Goal: Task Accomplishment & Management: Use online tool/utility

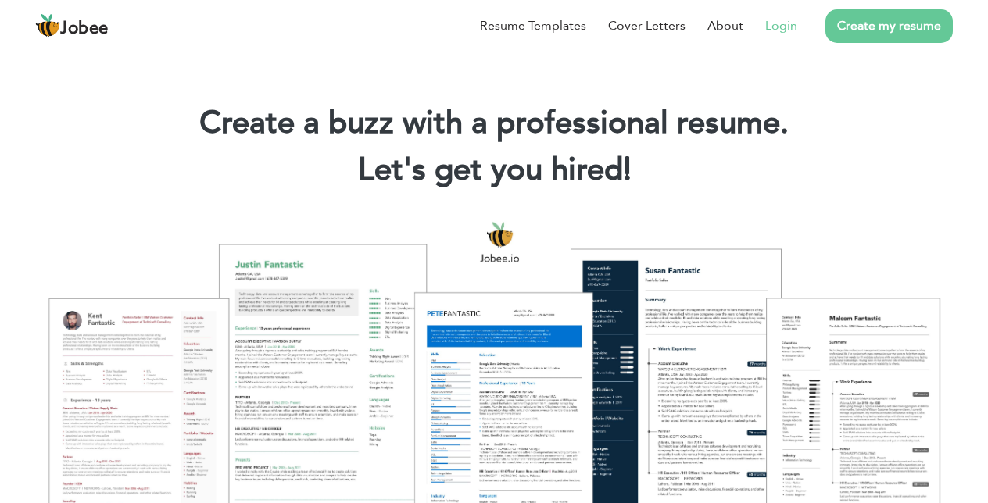
click at [785, 31] on link "Login" at bounding box center [781, 25] width 32 height 19
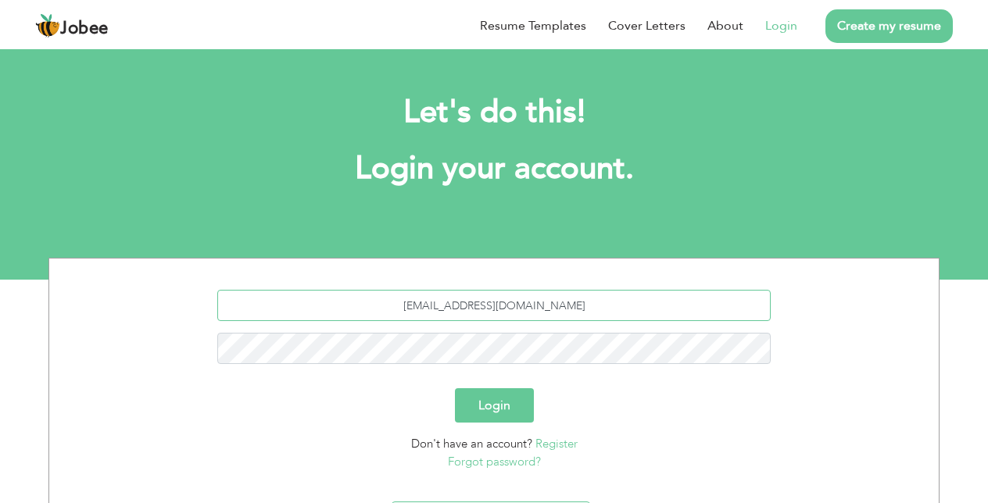
type input "[EMAIL_ADDRESS][DOMAIN_NAME]"
click at [495, 392] on button "Login" at bounding box center [494, 405] width 79 height 34
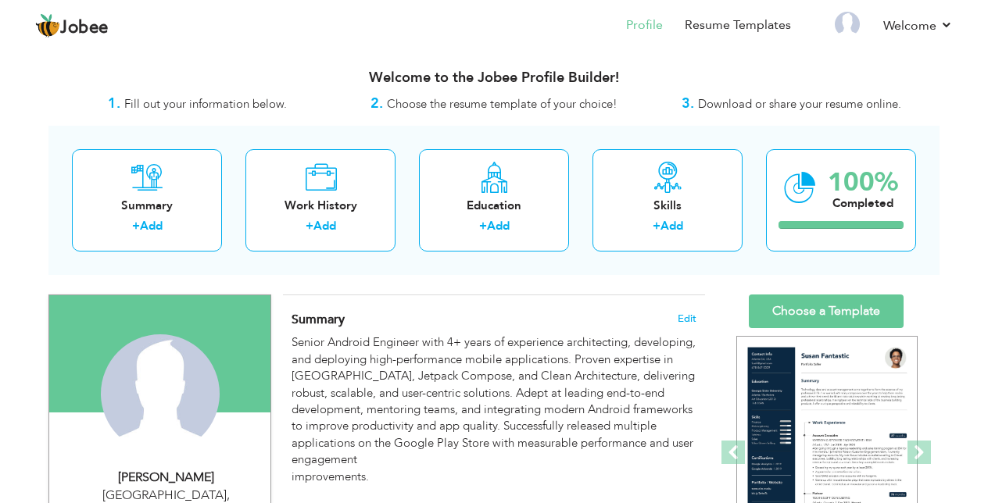
click at [813, 314] on link "Choose a Template" at bounding box center [826, 312] width 155 height 34
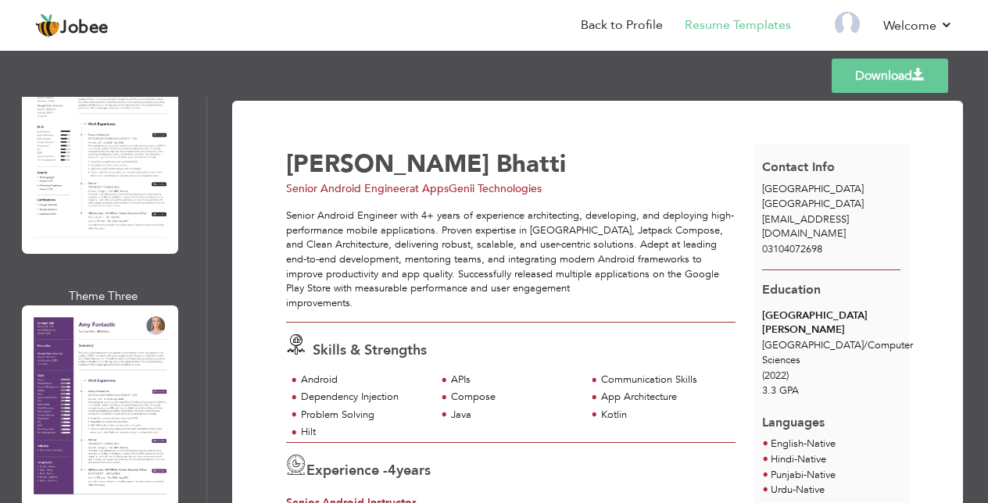
scroll to position [3076, 0]
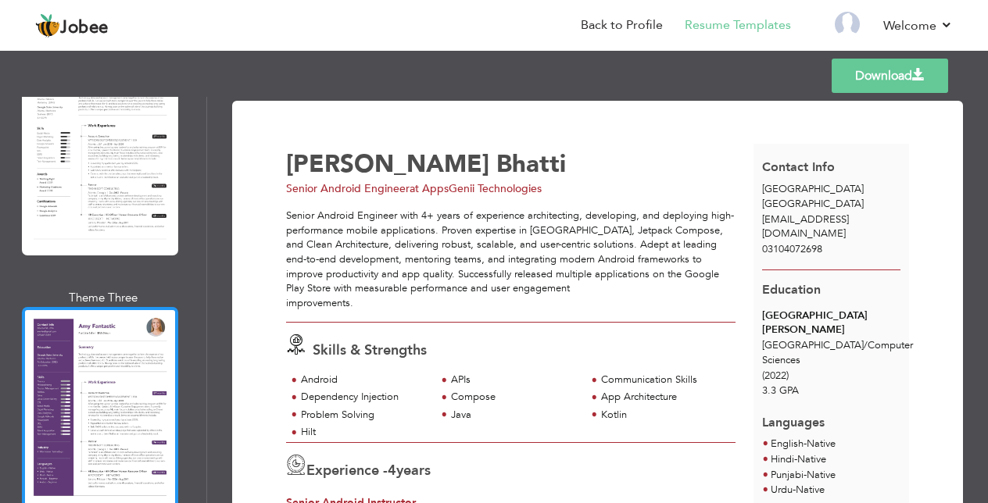
click at [105, 307] on div at bounding box center [100, 408] width 156 height 202
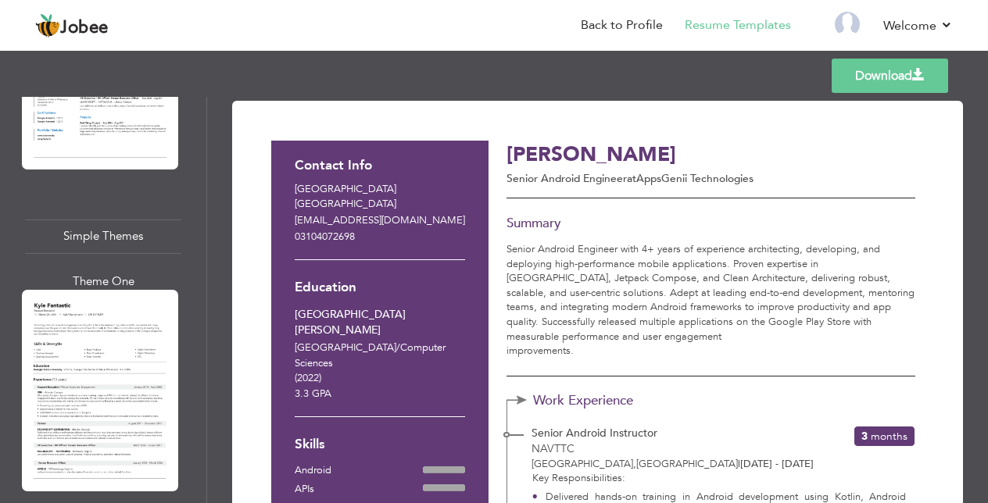
scroll to position [5770, 0]
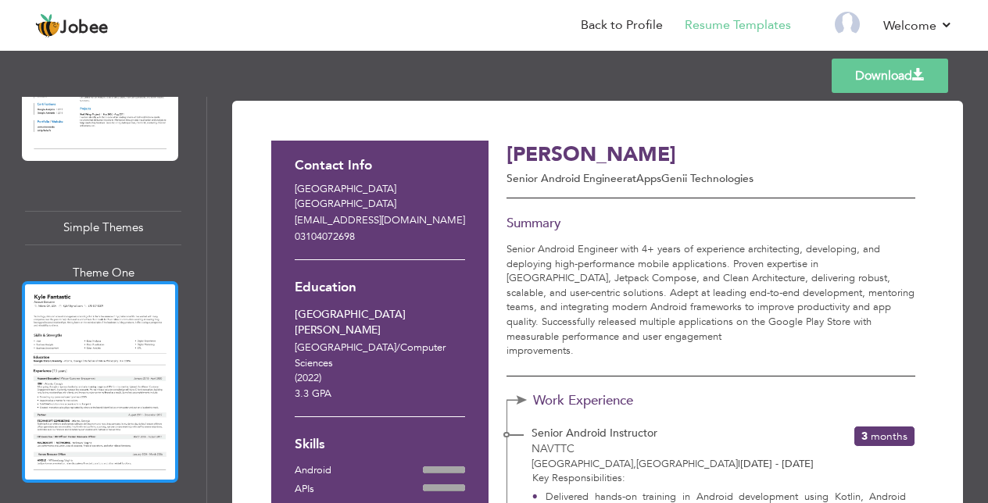
click at [95, 281] on div at bounding box center [100, 382] width 156 height 202
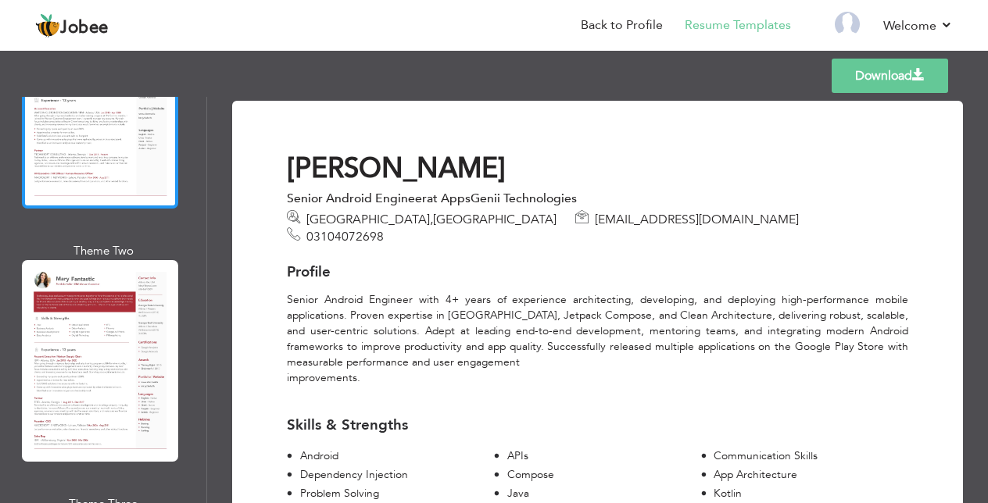
scroll to position [202, 0]
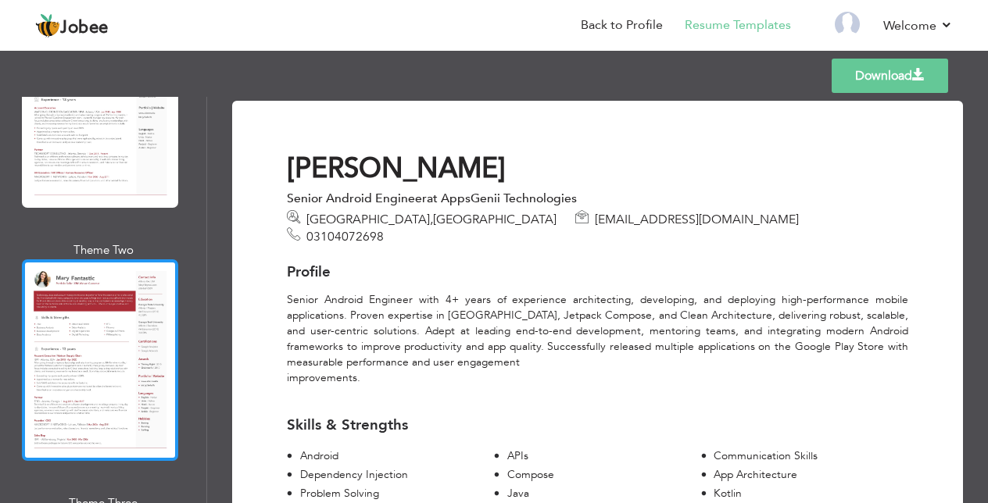
click at [85, 305] on div at bounding box center [100, 360] width 156 height 202
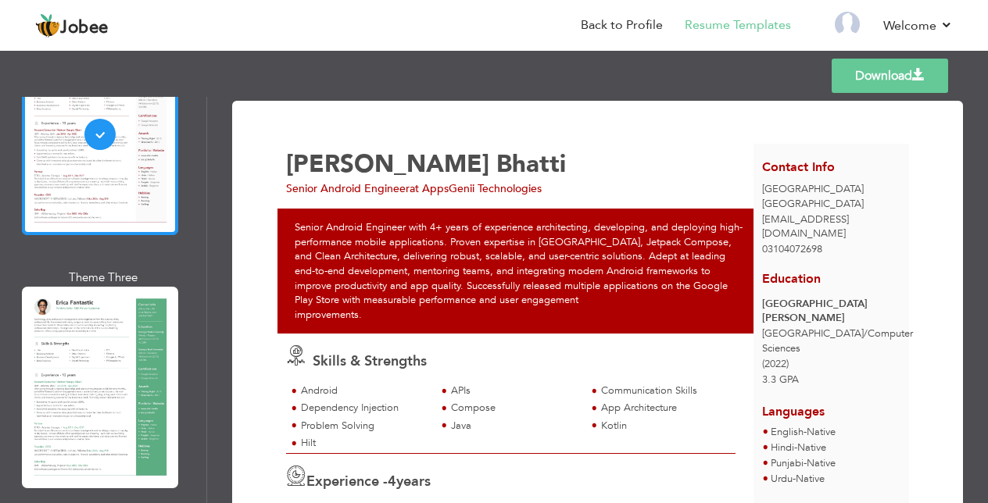
scroll to position [464, 0]
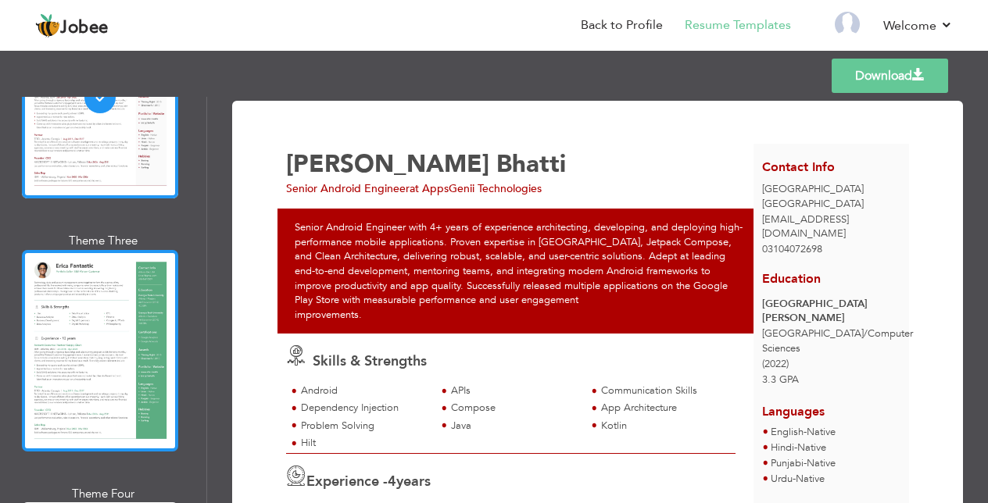
click at [85, 314] on div at bounding box center [100, 351] width 156 height 202
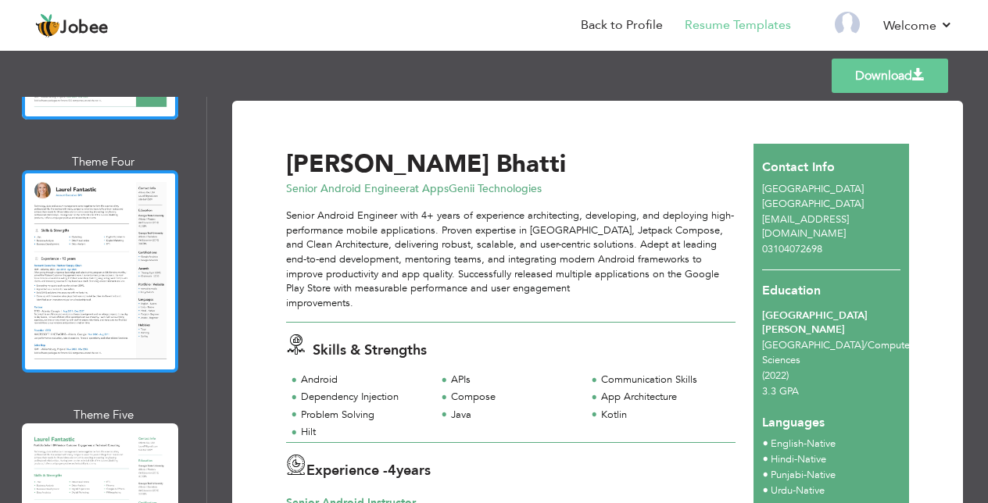
scroll to position [803, 0]
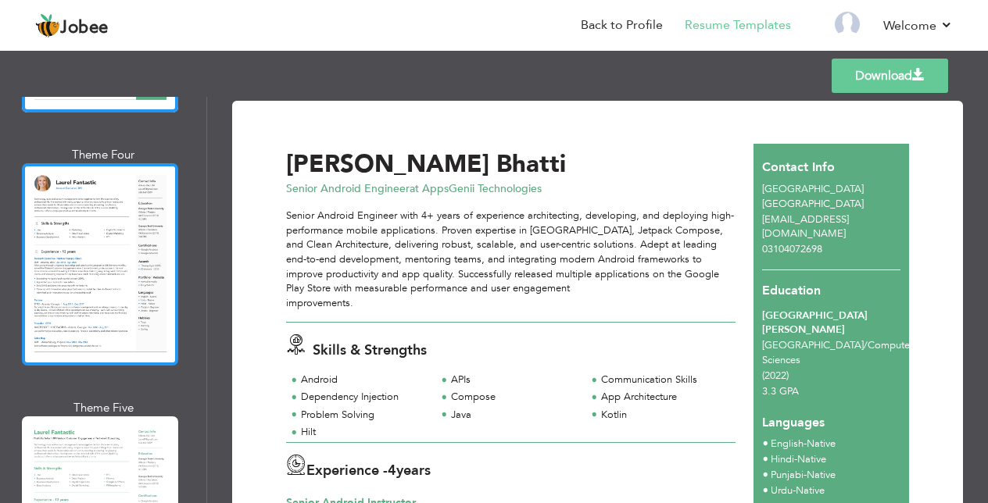
click at [89, 270] on div at bounding box center [100, 264] width 156 height 202
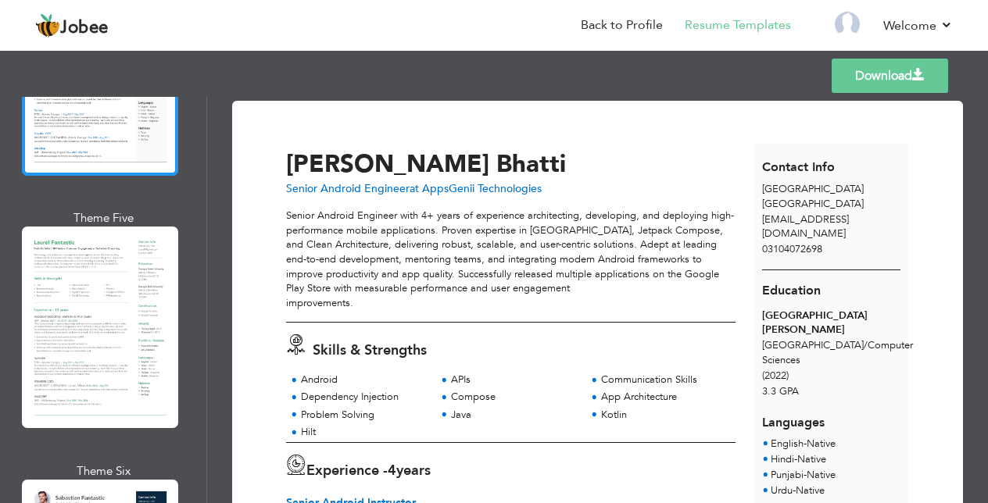
scroll to position [995, 0]
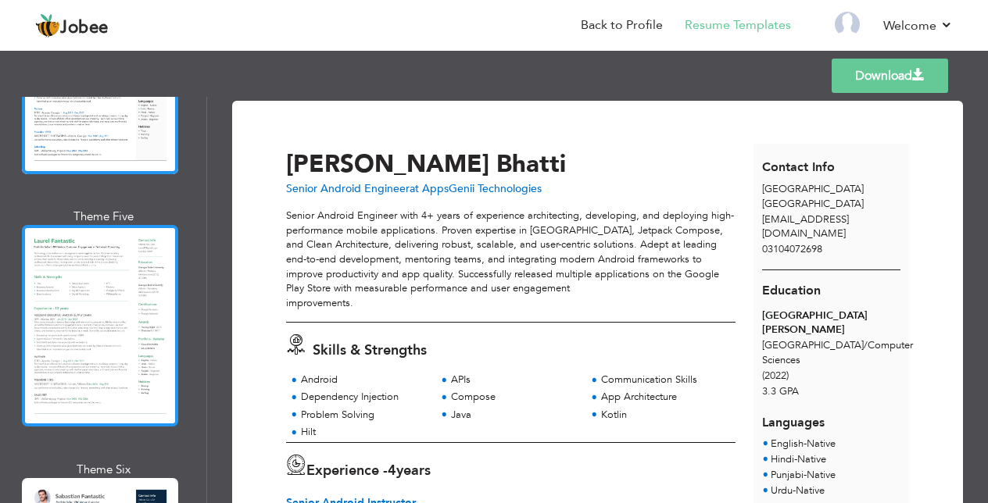
click at [106, 324] on div at bounding box center [100, 326] width 156 height 202
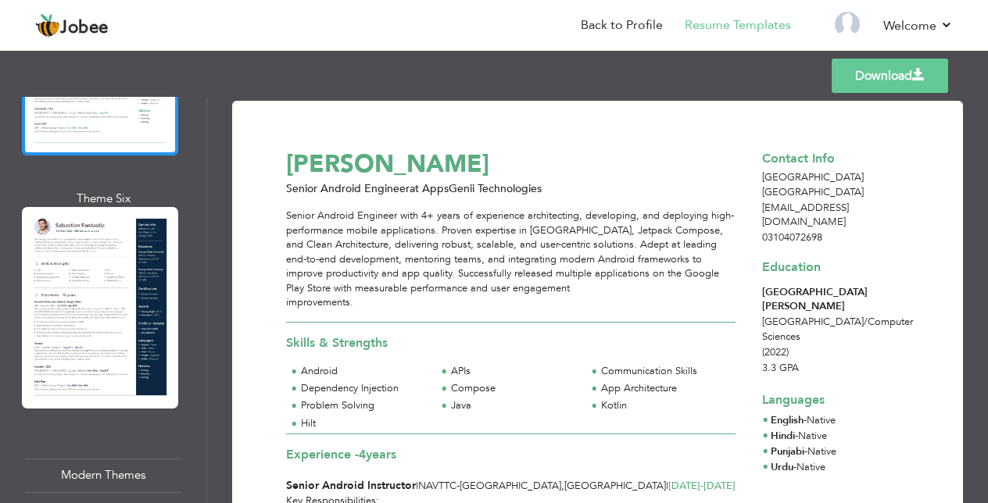
scroll to position [1270, 0]
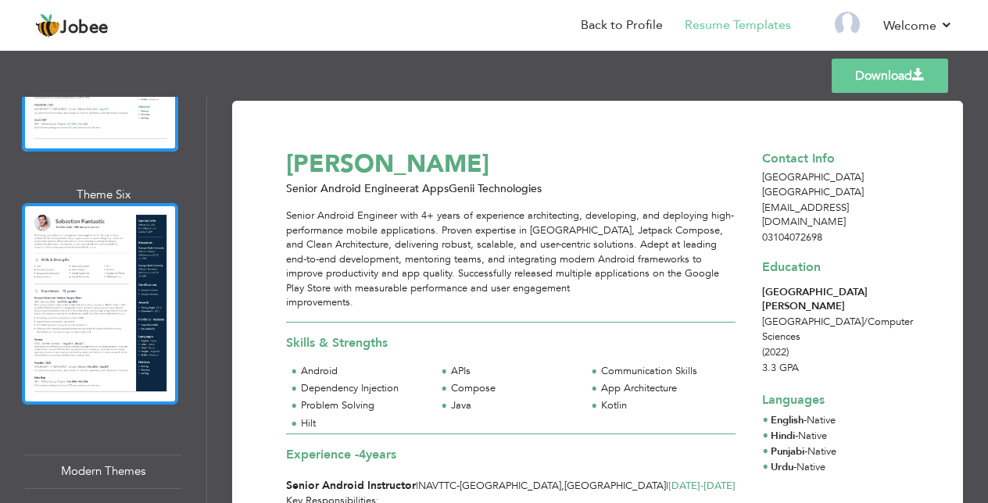
click at [106, 321] on div at bounding box center [100, 304] width 156 height 202
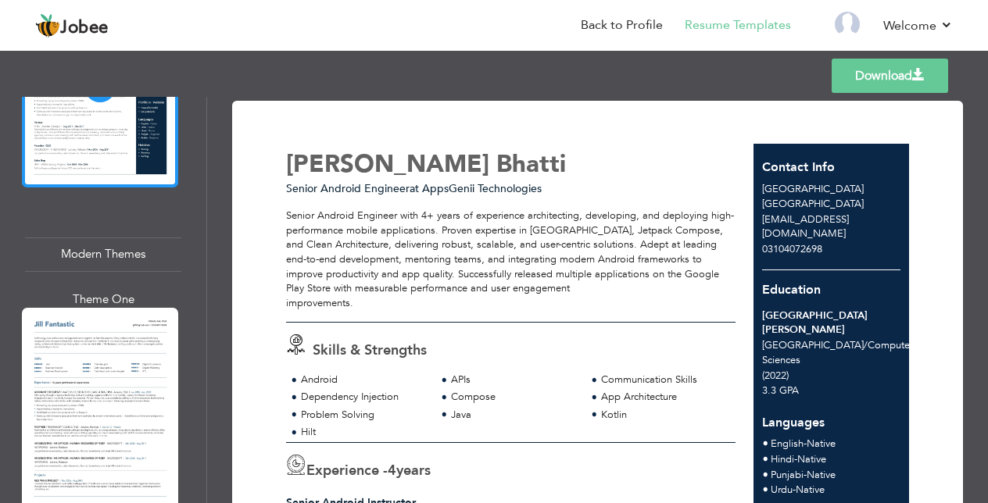
scroll to position [1505, 0]
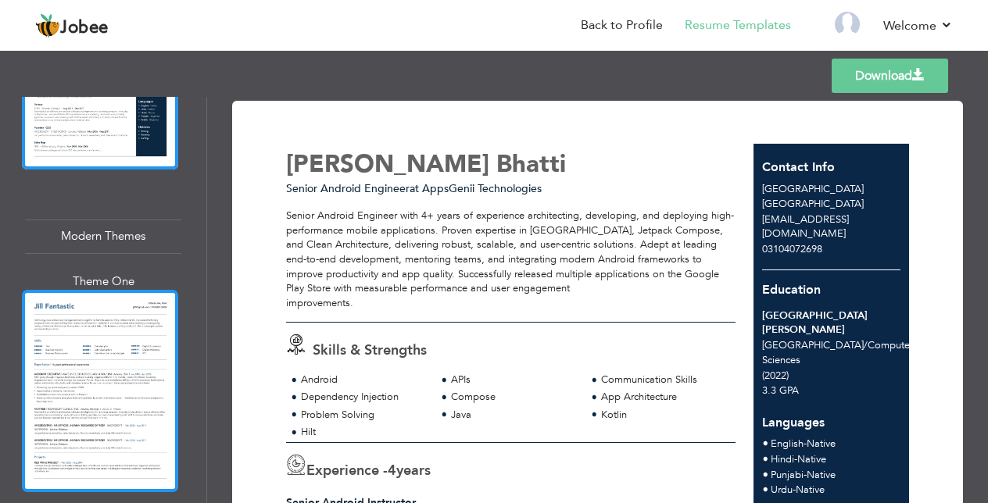
click at [106, 321] on div at bounding box center [100, 391] width 156 height 202
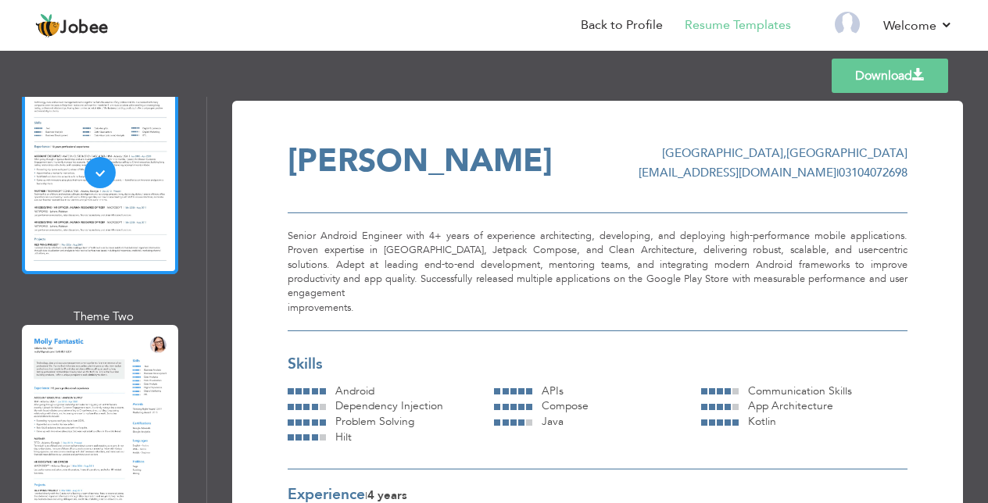
scroll to position [1748, 0]
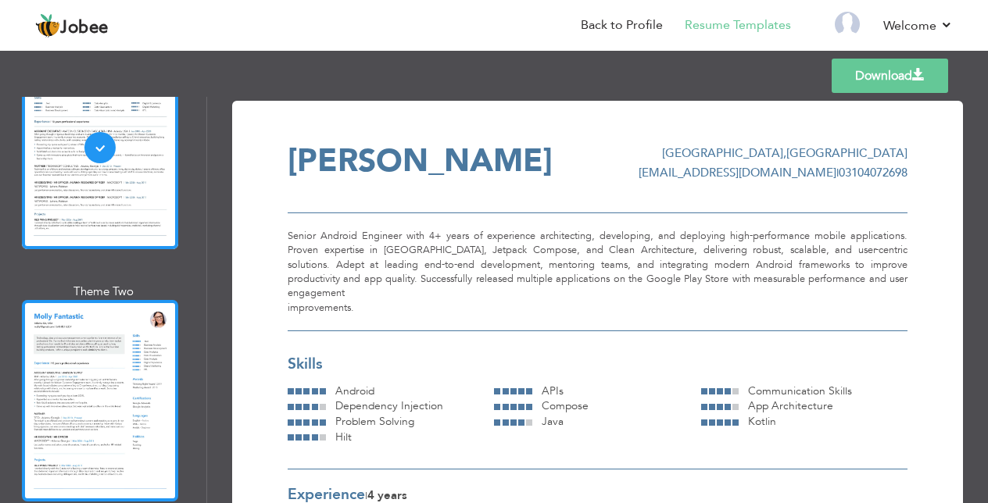
click at [72, 352] on div at bounding box center [100, 401] width 156 height 202
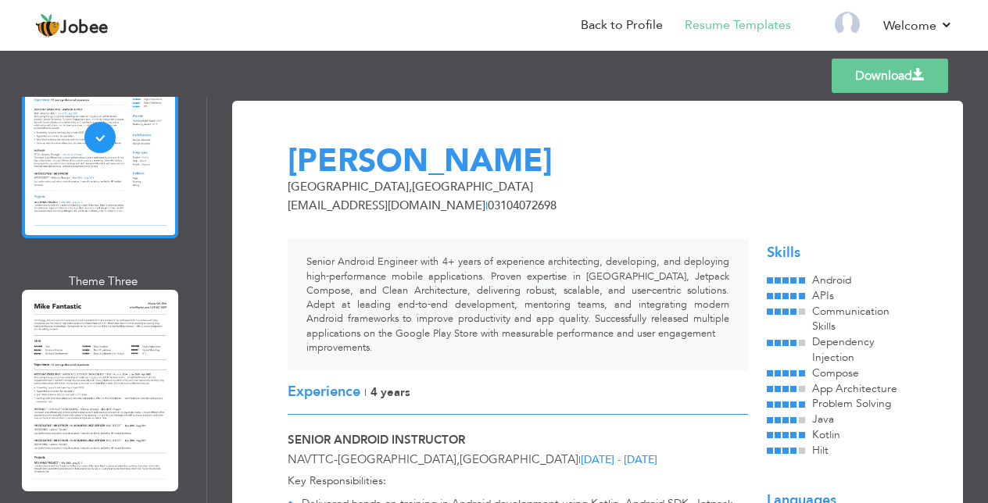
scroll to position [2016, 0]
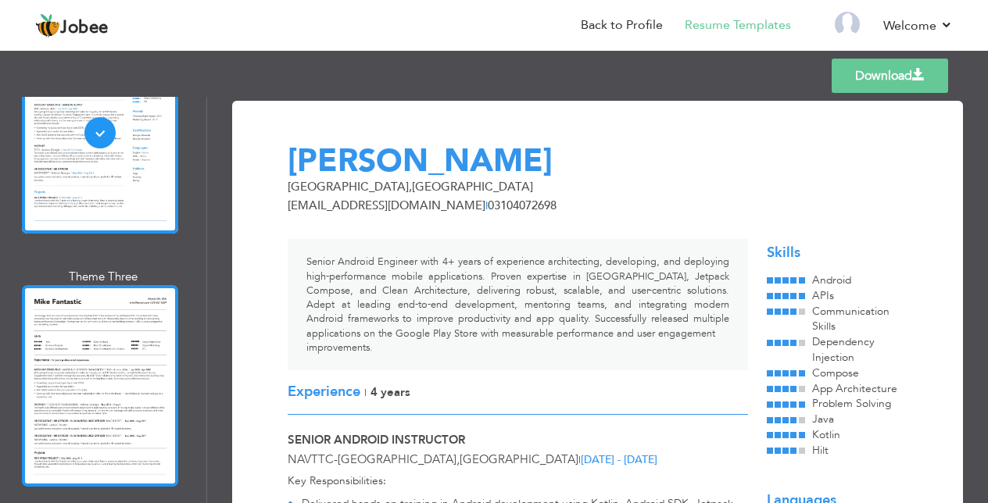
click at [114, 319] on div at bounding box center [100, 386] width 156 height 202
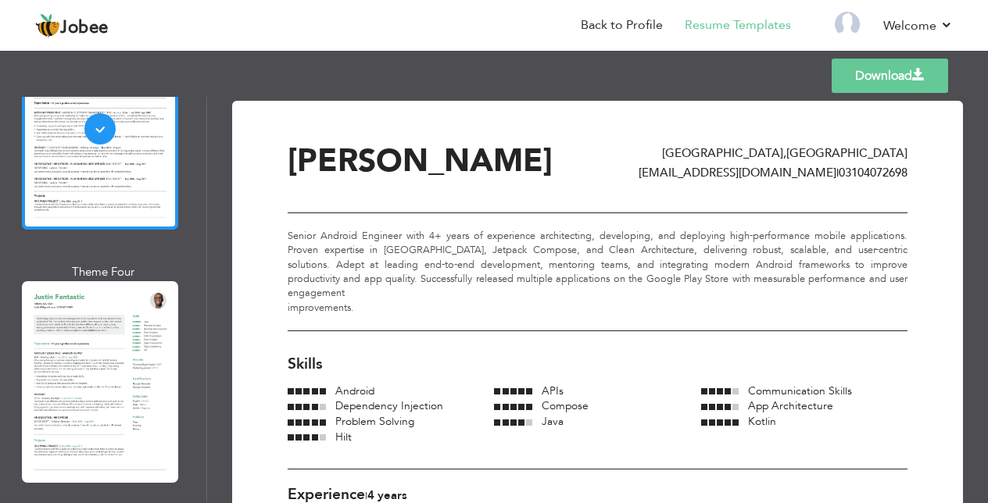
scroll to position [2277, 0]
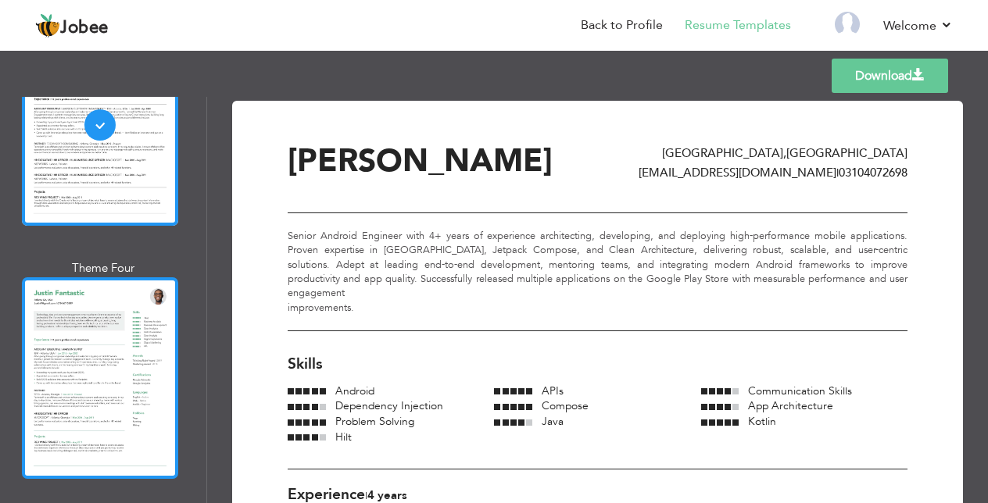
click at [101, 284] on div at bounding box center [100, 378] width 156 height 202
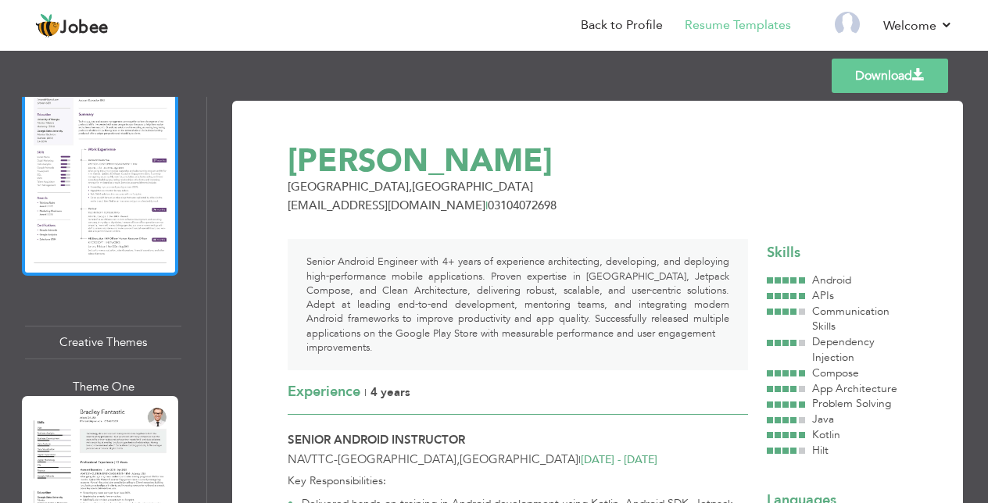
scroll to position [3821, 0]
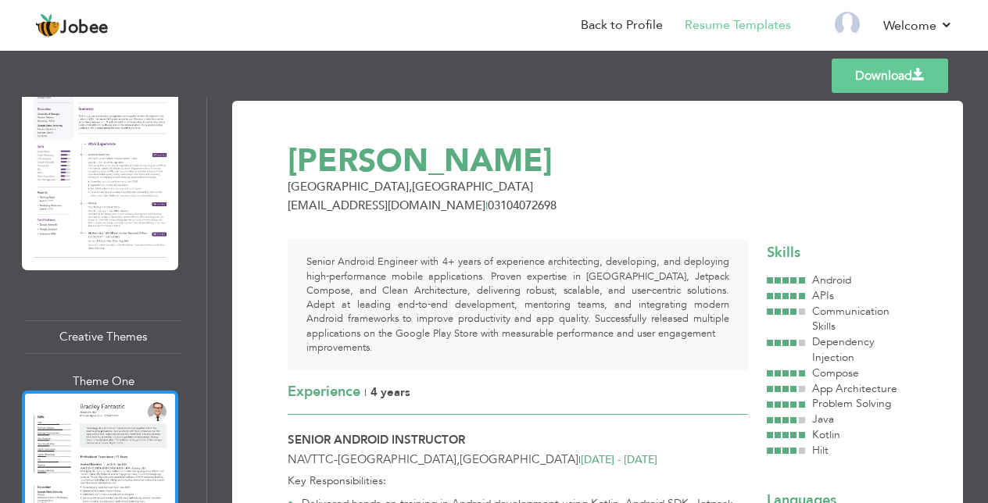
click at [94, 391] on div at bounding box center [100, 492] width 156 height 202
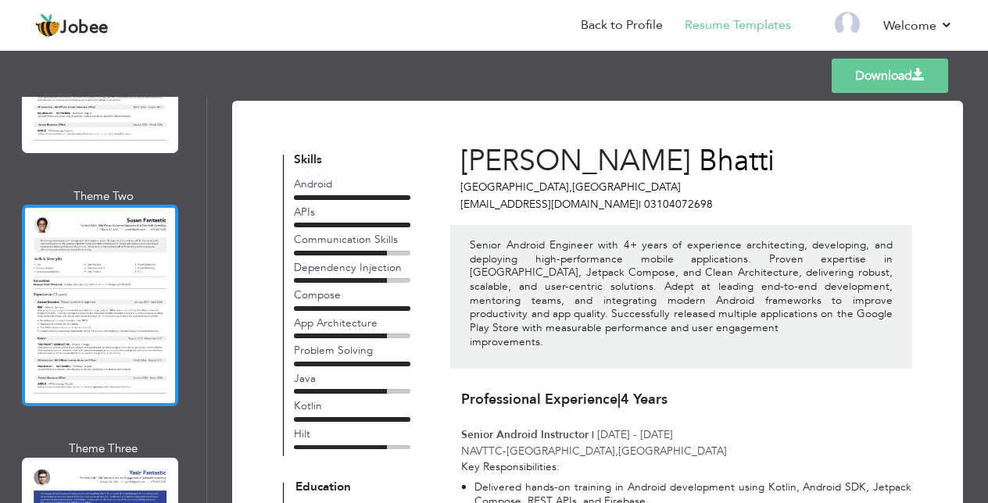
scroll to position [6110, 0]
